Goal: Book appointment/travel/reservation

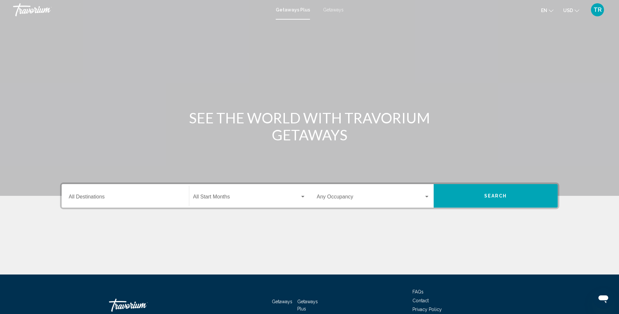
click at [336, 9] on span "Getaways" at bounding box center [333, 9] width 21 height 5
click at [147, 194] on div "Destination All Destinations" at bounding box center [125, 196] width 113 height 21
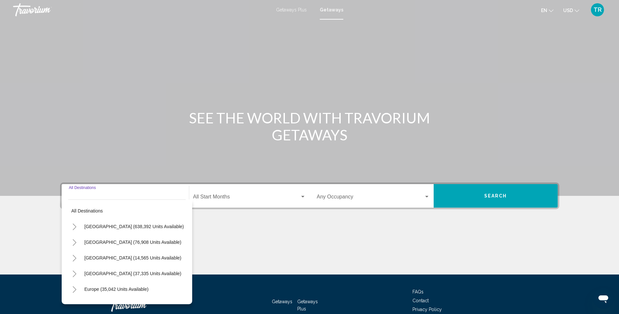
scroll to position [40, 0]
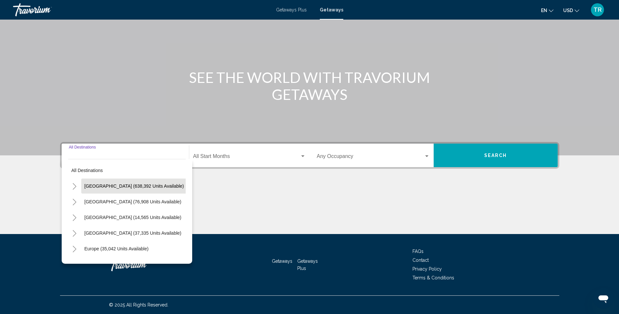
click at [134, 183] on button "[GEOGRAPHIC_DATA] (638,392 units available)" at bounding box center [134, 186] width 106 height 15
type input "**********"
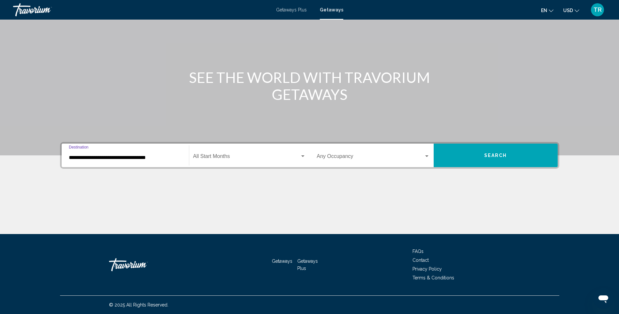
click at [236, 160] on span "Search widget" at bounding box center [246, 158] width 107 height 6
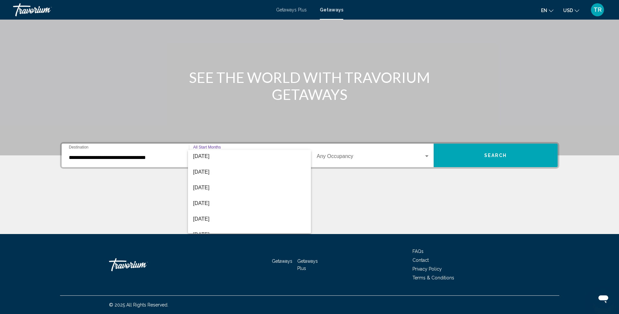
scroll to position [65, 0]
click at [222, 187] on span "[DATE]" at bounding box center [249, 187] width 113 height 16
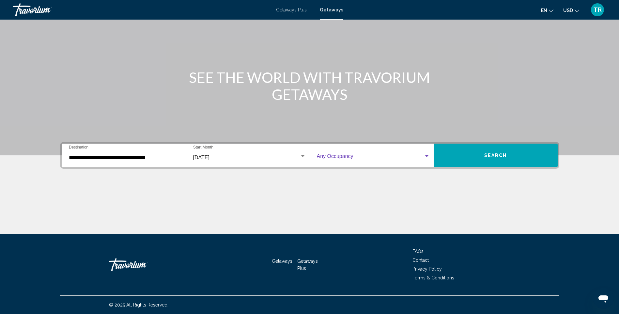
click at [351, 156] on span "Search widget" at bounding box center [370, 158] width 107 height 6
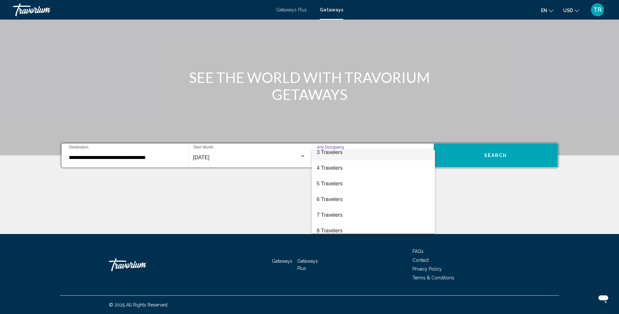
scroll to position [73, 0]
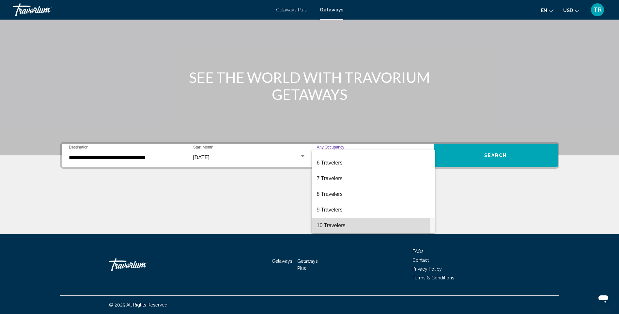
click at [342, 226] on span "10 Travelers" at bounding box center [373, 226] width 113 height 16
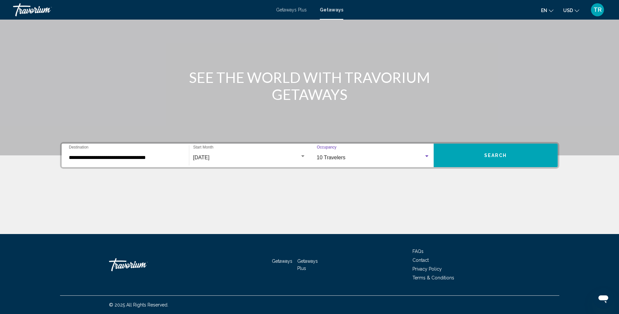
click at [508, 153] on button "Search" at bounding box center [496, 156] width 124 height 24
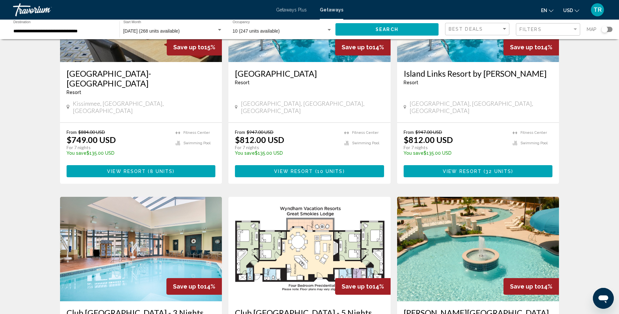
scroll to position [686, 0]
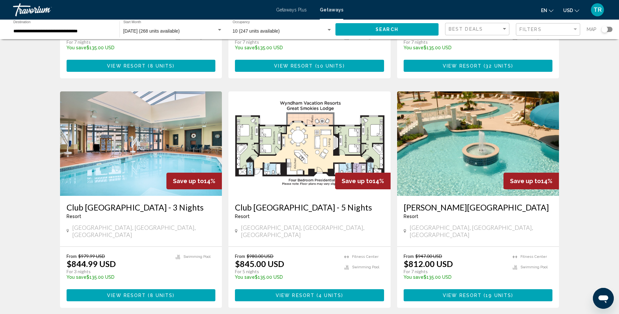
click at [303, 293] on span "View Resort" at bounding box center [295, 295] width 39 height 5
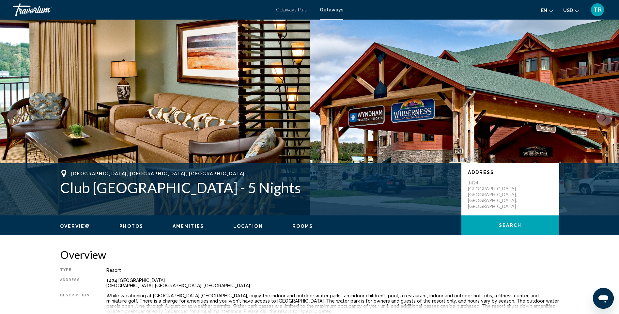
click at [135, 227] on span "Photos" at bounding box center [131, 226] width 24 height 5
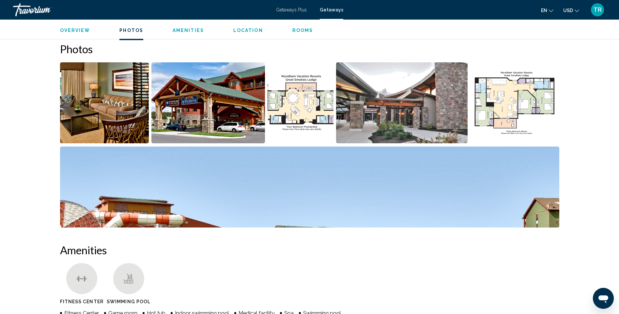
scroll to position [296, 0]
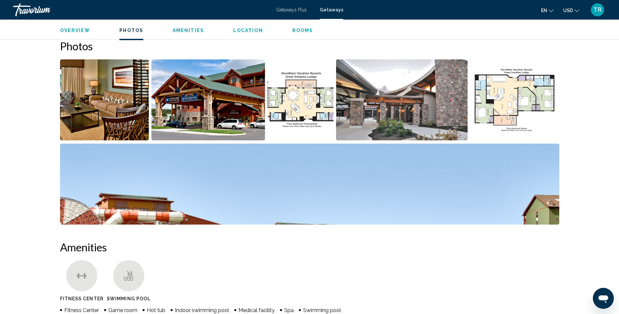
click at [438, 211] on img "Open full-screen image slider" at bounding box center [310, 184] width 500 height 81
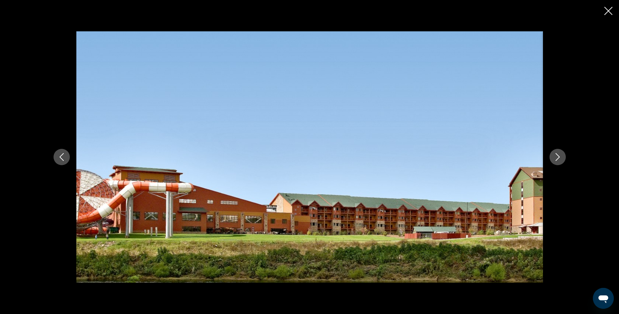
click at [562, 157] on button "Next image" at bounding box center [558, 157] width 16 height 16
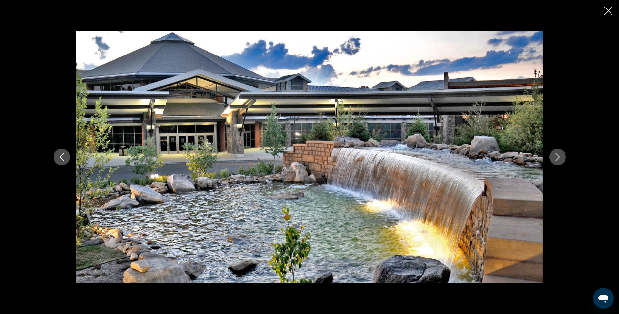
click at [562, 157] on button "Next image" at bounding box center [558, 157] width 16 height 16
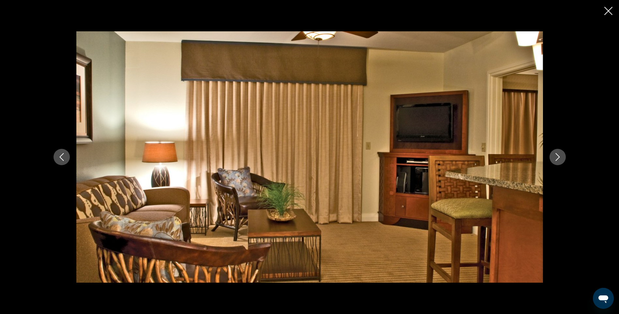
click at [562, 157] on button "Next image" at bounding box center [558, 157] width 16 height 16
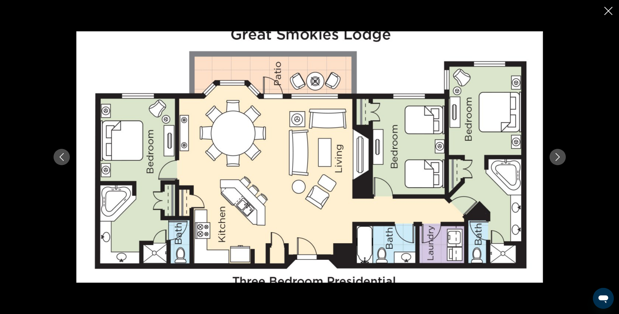
click at [562, 157] on button "Next image" at bounding box center [558, 157] width 16 height 16
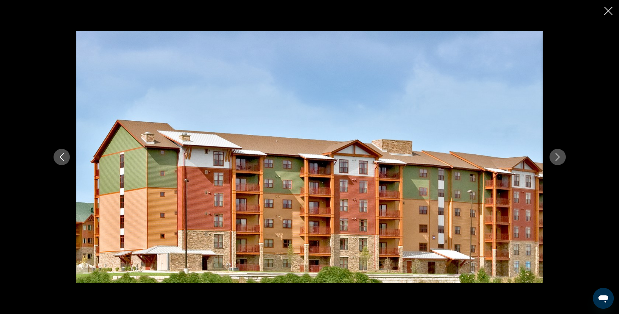
click at [562, 157] on button "Next image" at bounding box center [558, 157] width 16 height 16
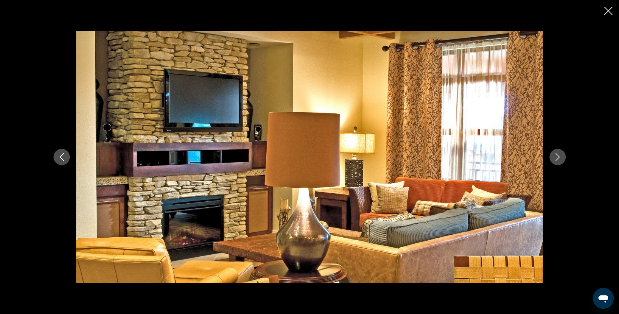
click at [563, 158] on button "Next image" at bounding box center [558, 157] width 16 height 16
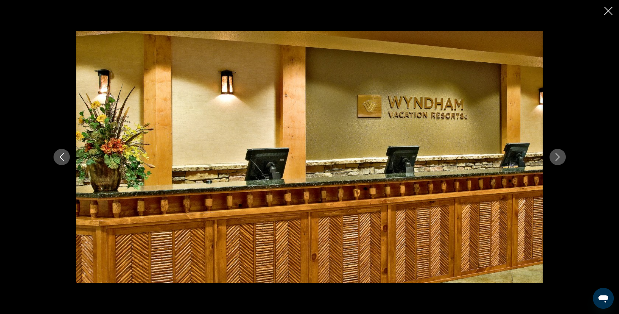
click at [563, 158] on button "Next image" at bounding box center [558, 157] width 16 height 16
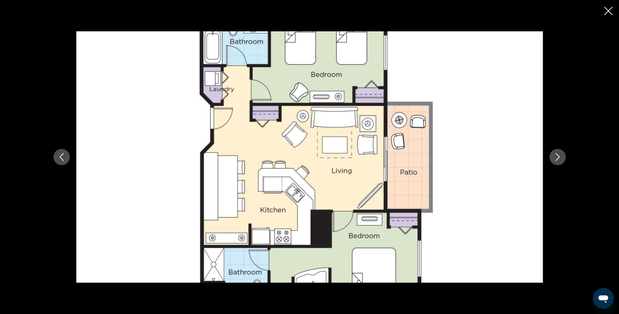
click at [563, 158] on button "Next image" at bounding box center [558, 157] width 16 height 16
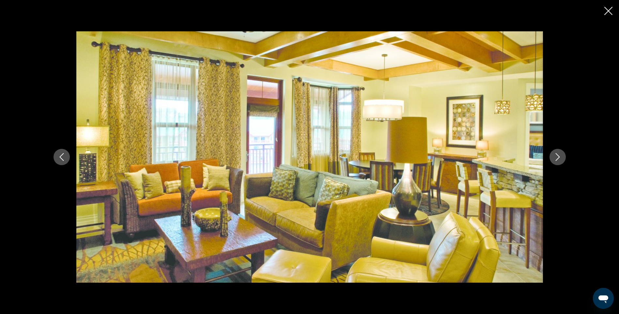
click at [563, 158] on button "Next image" at bounding box center [558, 157] width 16 height 16
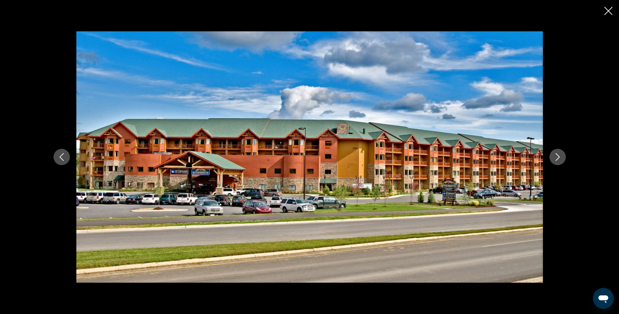
click at [563, 158] on button "Next image" at bounding box center [558, 157] width 16 height 16
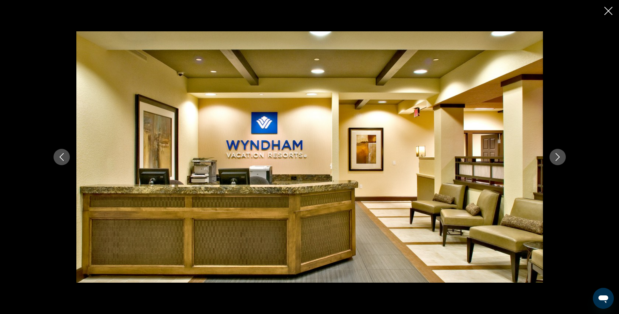
click at [563, 158] on button "Next image" at bounding box center [558, 157] width 16 height 16
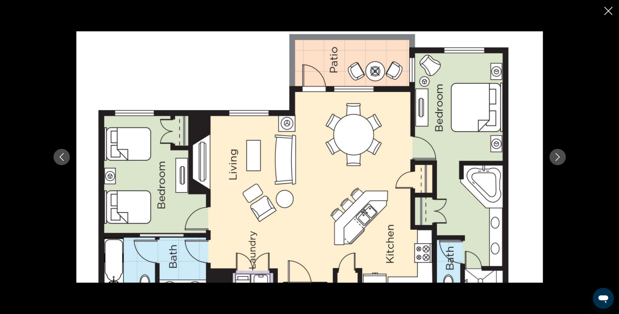
scroll to position [394, 0]
click at [562, 153] on button "Next image" at bounding box center [558, 157] width 16 height 16
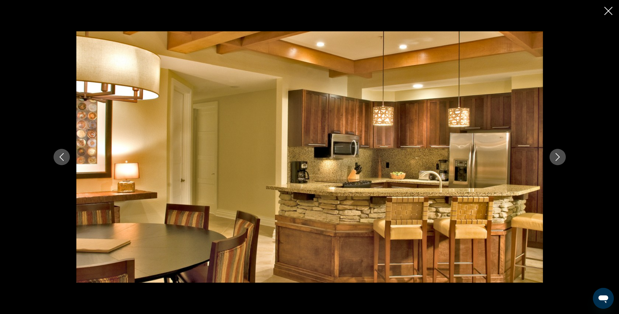
click at [562, 153] on button "Next image" at bounding box center [558, 157] width 16 height 16
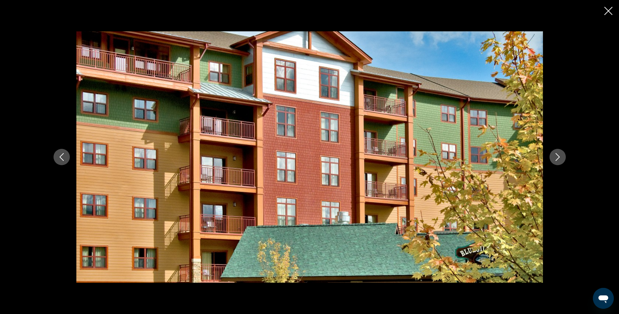
click at [562, 153] on button "Next image" at bounding box center [558, 157] width 16 height 16
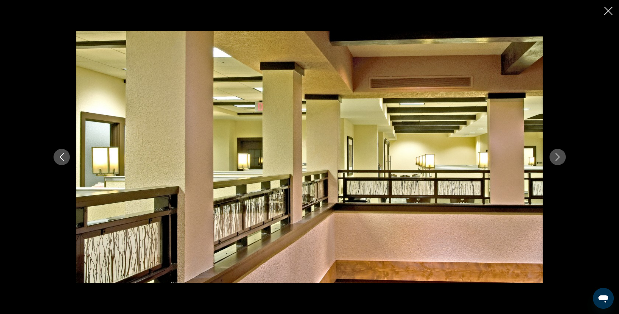
click at [562, 153] on button "Next image" at bounding box center [558, 157] width 16 height 16
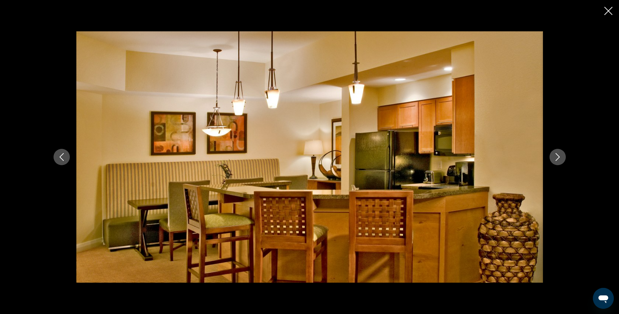
click at [562, 153] on button "Next image" at bounding box center [558, 157] width 16 height 16
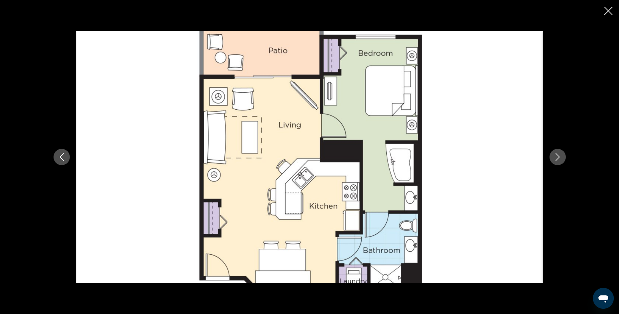
click at [562, 153] on button "Next image" at bounding box center [558, 157] width 16 height 16
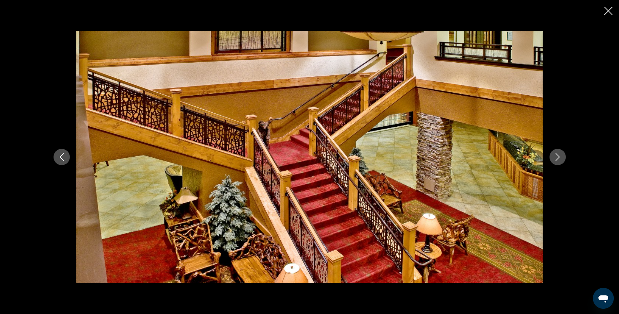
click at [562, 153] on button "Next image" at bounding box center [558, 157] width 16 height 16
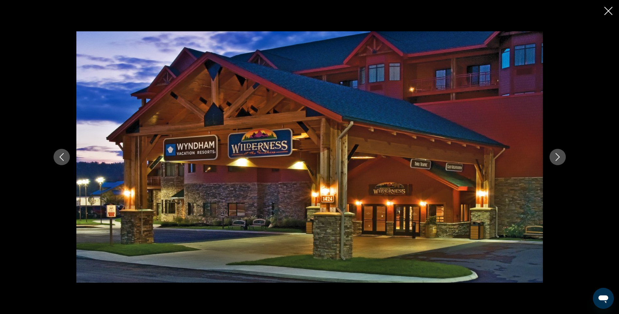
click at [562, 153] on button "Next image" at bounding box center [558, 157] width 16 height 16
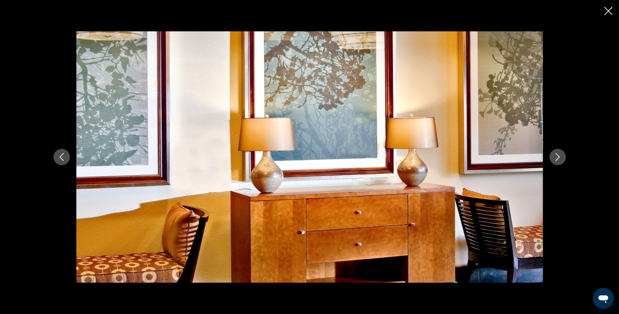
click at [562, 154] on button "Next image" at bounding box center [558, 157] width 16 height 16
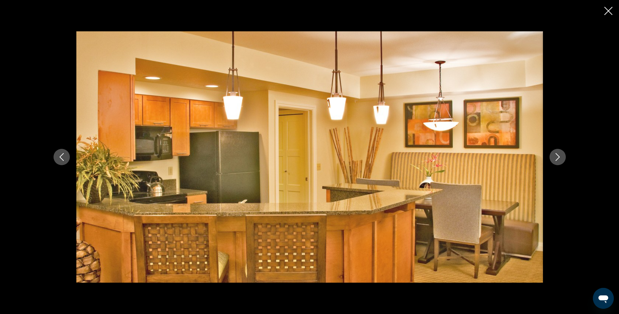
click at [562, 154] on button "Next image" at bounding box center [558, 157] width 16 height 16
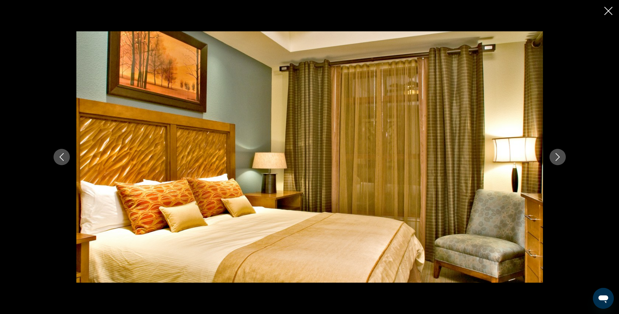
click at [562, 154] on button "Next image" at bounding box center [558, 157] width 16 height 16
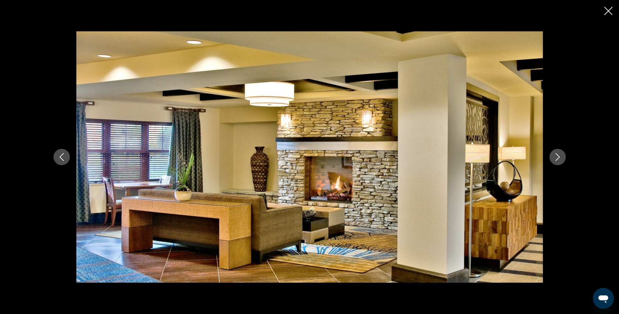
click at [562, 154] on button "Next image" at bounding box center [558, 157] width 16 height 16
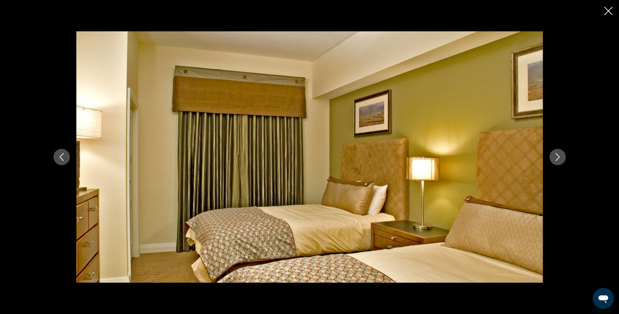
click at [562, 154] on button "Next image" at bounding box center [558, 157] width 16 height 16
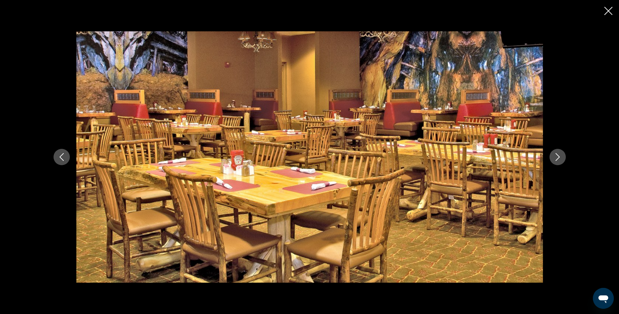
click at [562, 154] on button "Next image" at bounding box center [558, 157] width 16 height 16
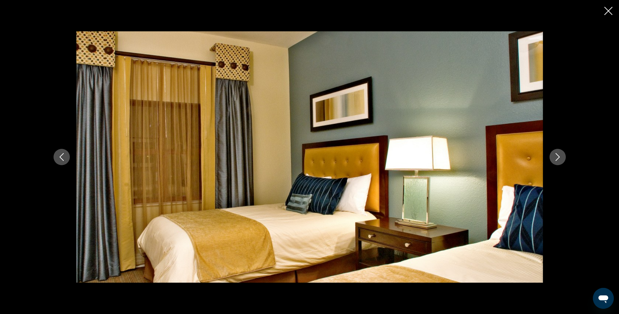
click at [562, 154] on button "Next image" at bounding box center [558, 157] width 16 height 16
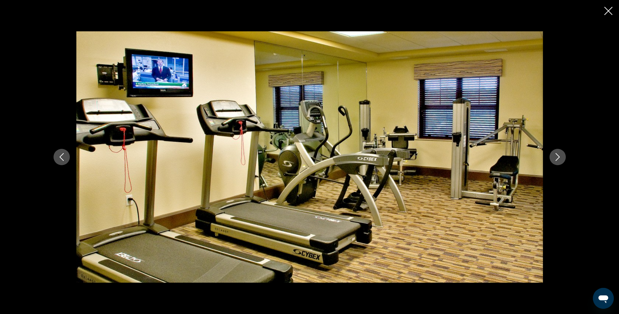
click at [562, 154] on button "Next image" at bounding box center [558, 157] width 16 height 16
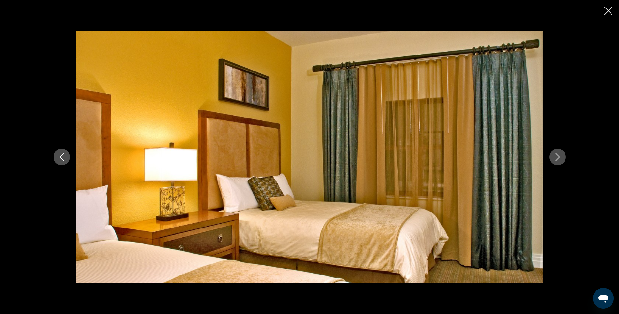
click at [562, 154] on button "Next image" at bounding box center [558, 157] width 16 height 16
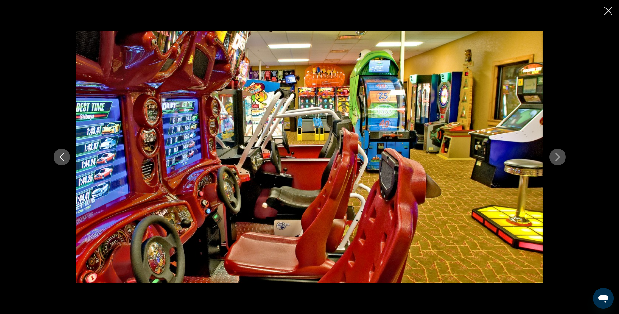
click at [607, 10] on icon "Close slideshow" at bounding box center [609, 11] width 8 height 8
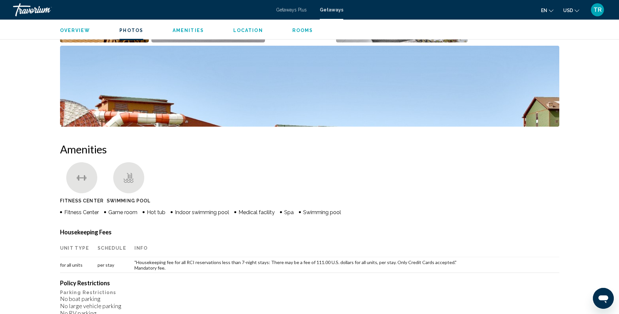
scroll to position [133, 0]
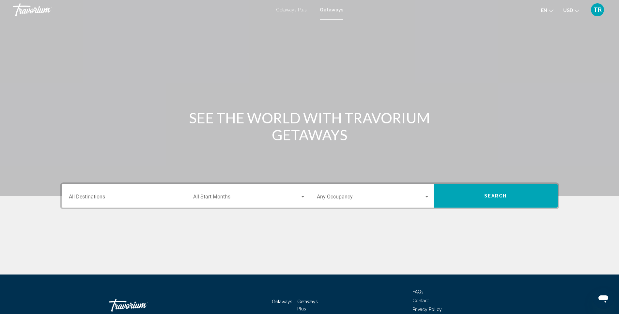
click at [291, 6] on div "Getaways Plus Getaways en English Español Français Italiano Português русский U…" at bounding box center [309, 10] width 619 height 14
click at [288, 8] on span "Getaways Plus" at bounding box center [291, 9] width 31 height 5
